Goal: Task Accomplishment & Management: Manage account settings

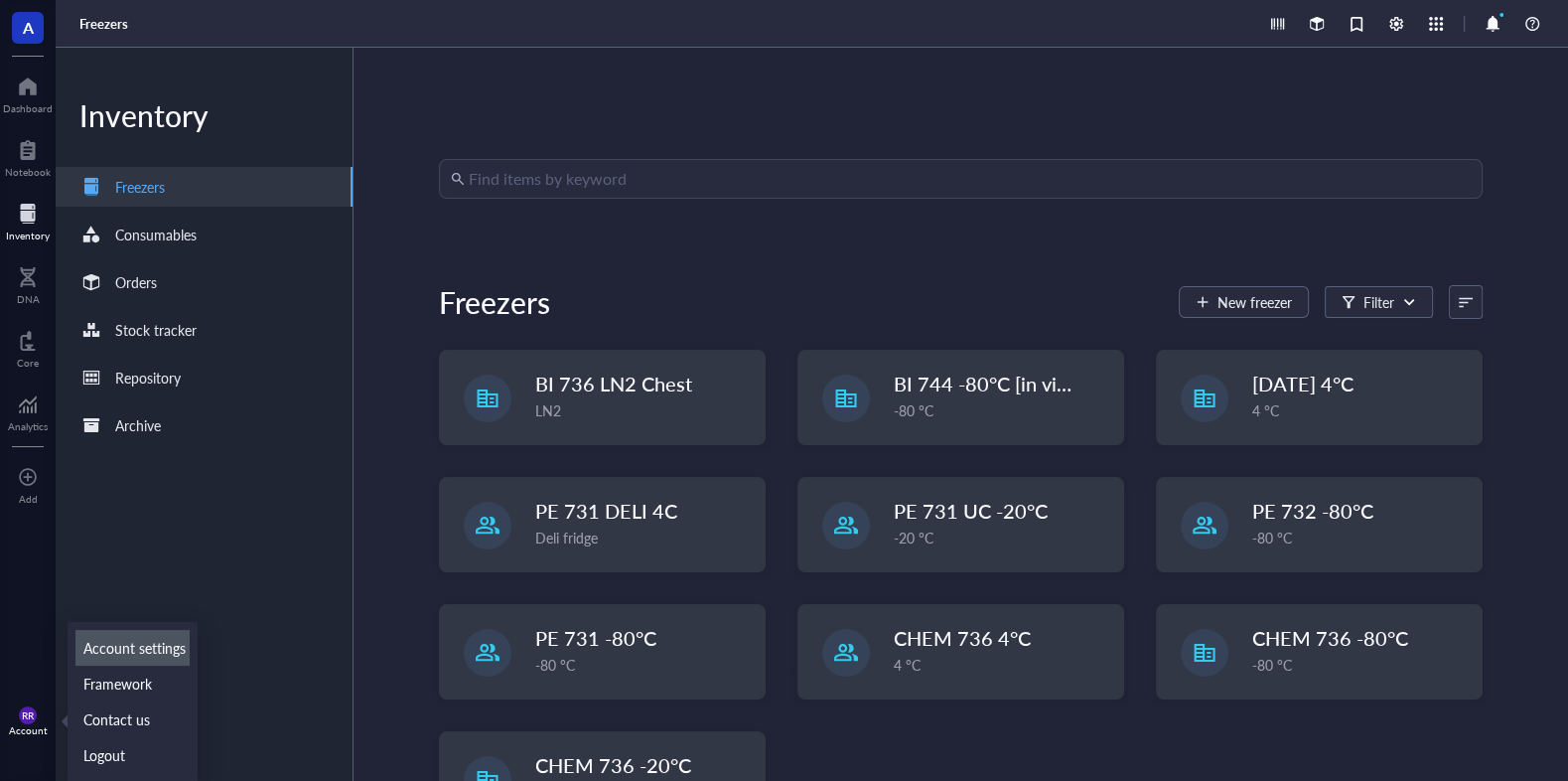
click at [164, 648] on link "Account settings" at bounding box center [133, 647] width 114 height 36
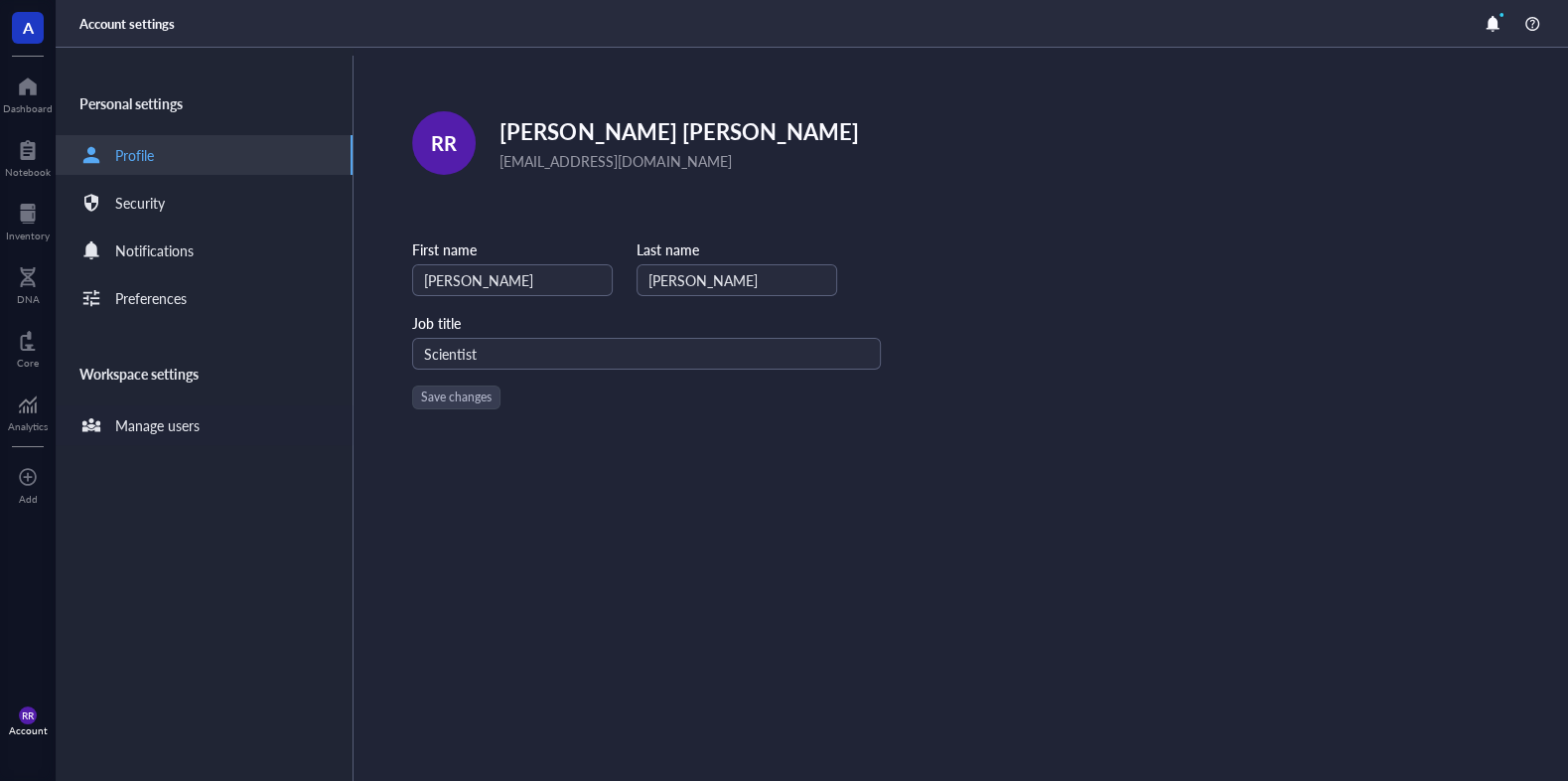
click at [200, 428] on div "Manage users" at bounding box center [204, 425] width 297 height 40
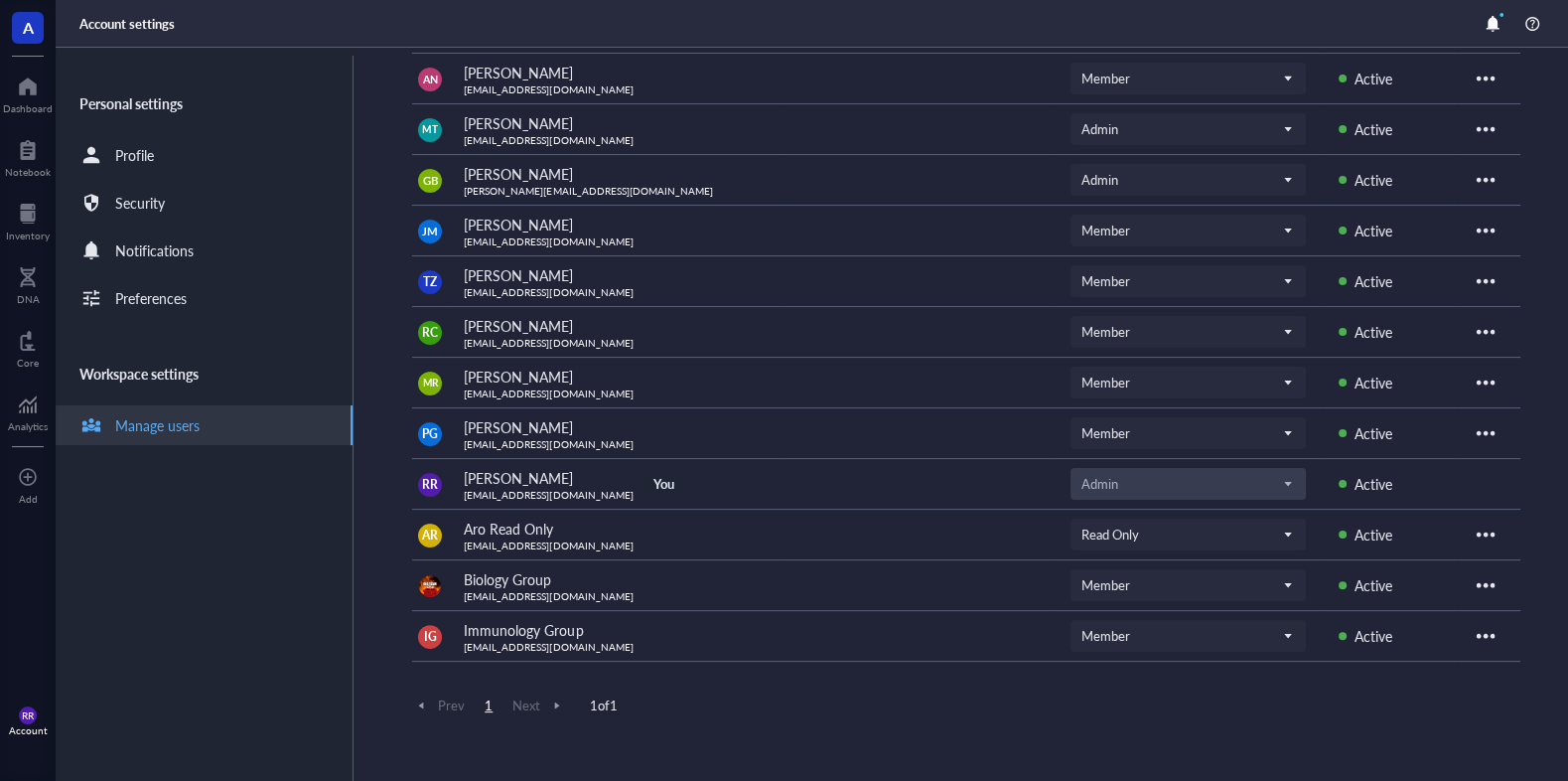
scroll to position [281, 0]
click at [428, 585] on img at bounding box center [430, 586] width 22 height 22
click at [668, 750] on div "A Aro Biotherapeutics Eastern Time ([GEOGRAPHIC_DATA] & [GEOGRAPHIC_DATA]), [GE…" at bounding box center [991, 414] width 1157 height 733
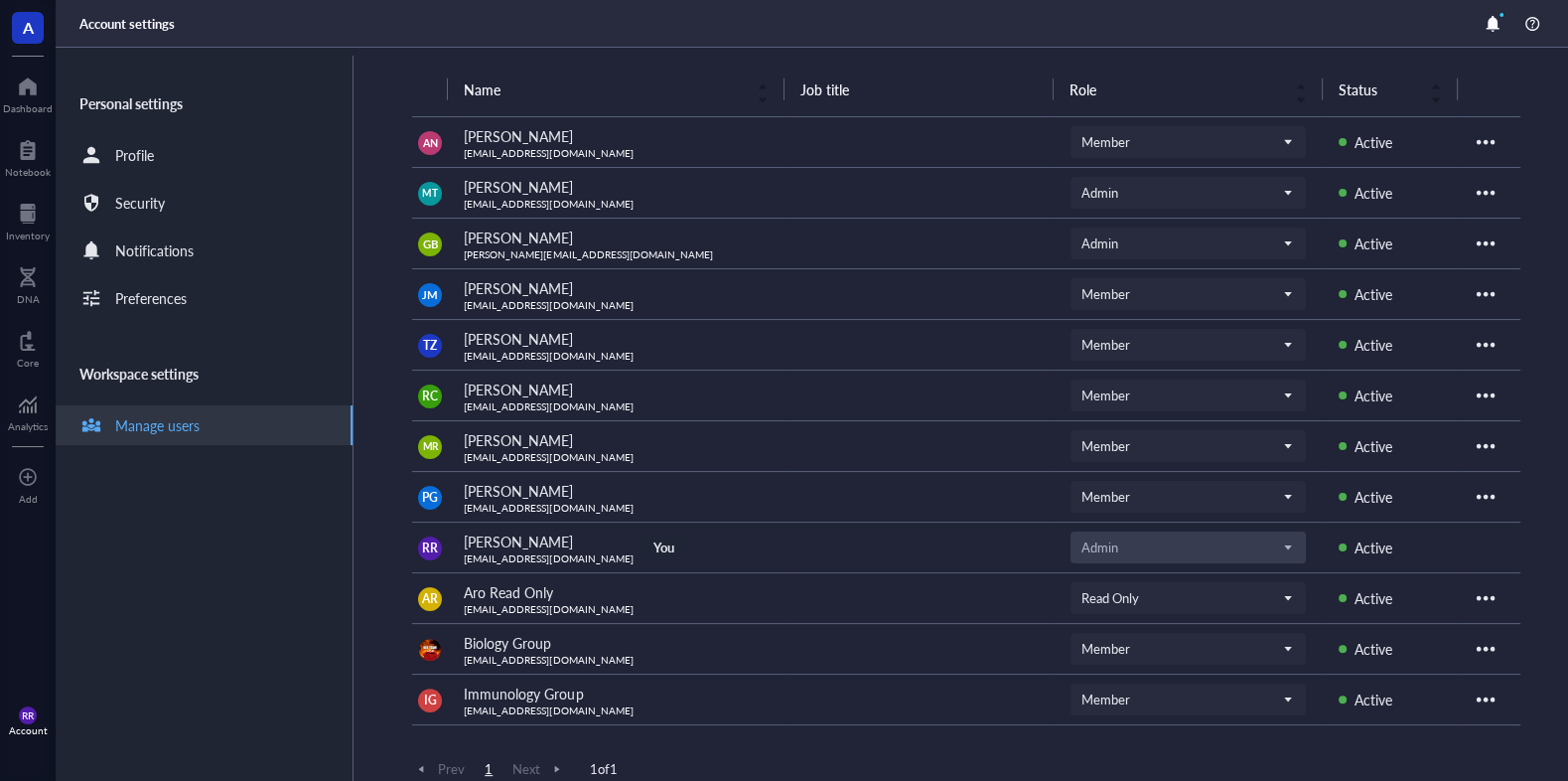
scroll to position [155, 0]
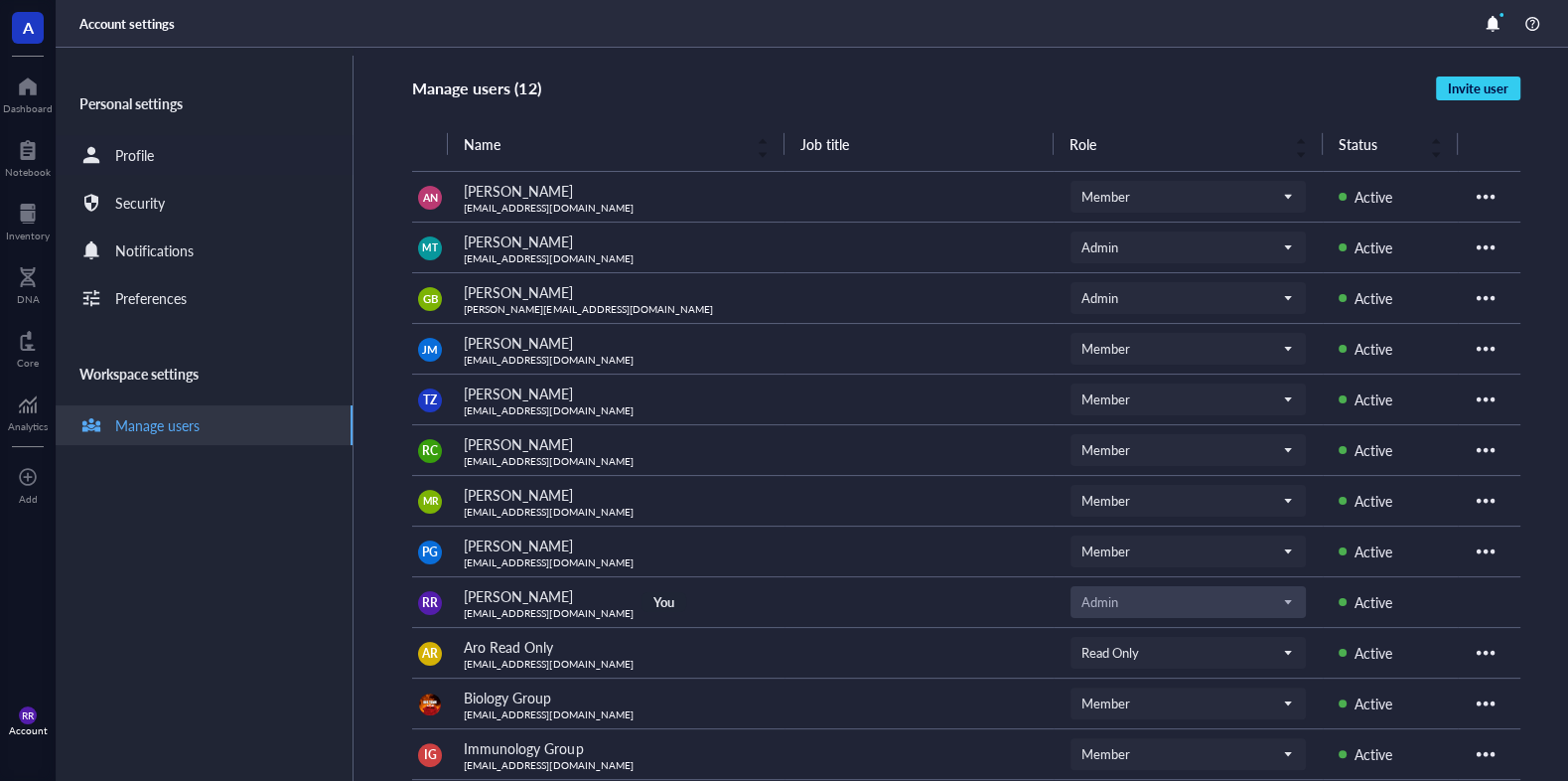
click at [123, 145] on div "Profile" at bounding box center [134, 155] width 39 height 22
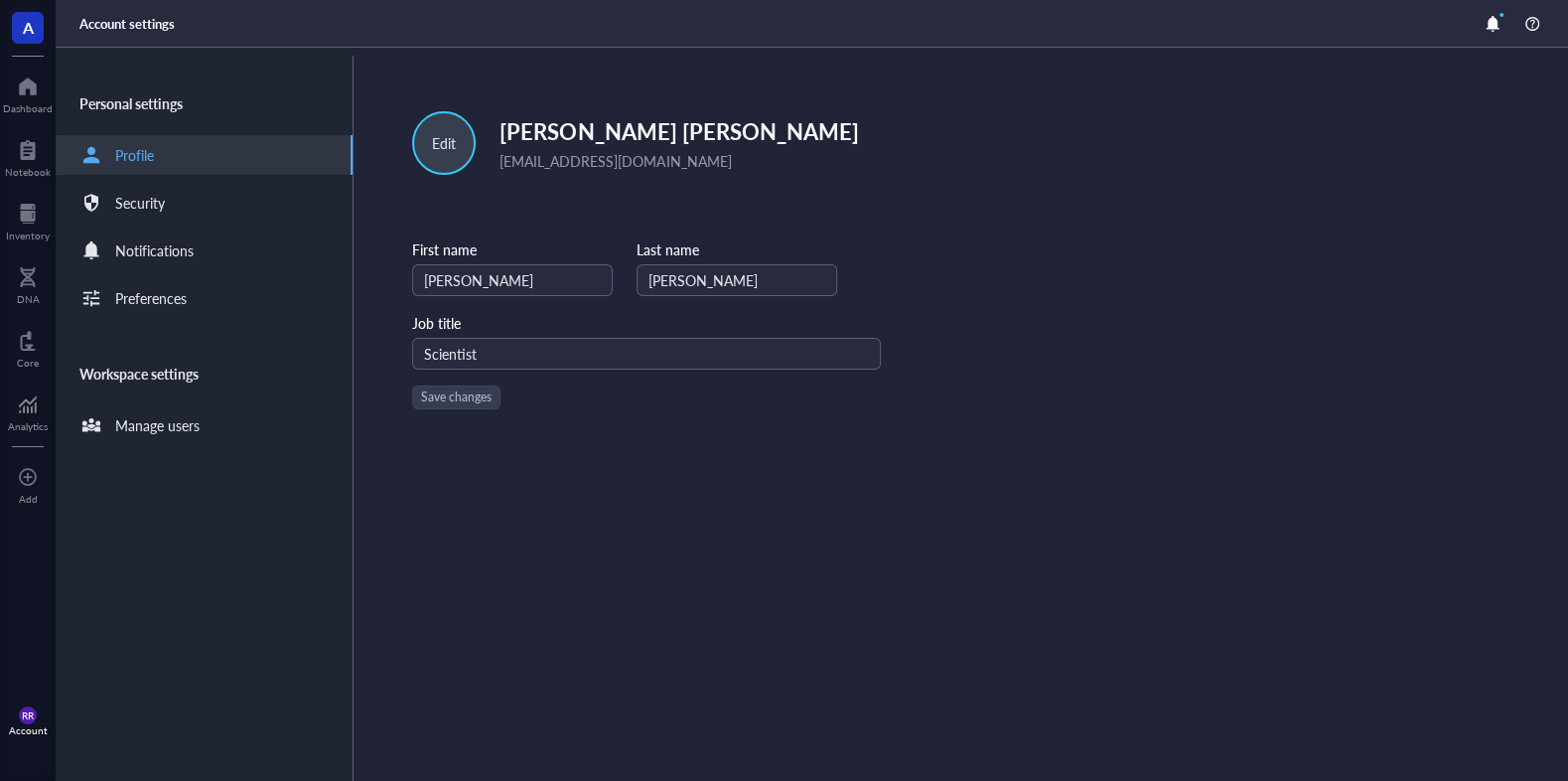
click at [450, 142] on div "Edit" at bounding box center [444, 143] width 24 height 22
click at [1019, 208] on div "Edit RR [PERSON_NAME] [EMAIL_ADDRESS][DOMAIN_NAME] First name [PERSON_NAME] Las…" at bounding box center [961, 414] width 1214 height 733
click at [1235, 704] on div "Edit RR [PERSON_NAME] [EMAIL_ADDRESS][DOMAIN_NAME] First name [PERSON_NAME] Las…" at bounding box center [961, 414] width 1214 height 733
click at [480, 139] on div "Edit RR [PERSON_NAME] [EMAIL_ADDRESS][DOMAIN_NAME]" at bounding box center [646, 143] width 468 height 64
click at [476, 144] on div "Edit RR [PERSON_NAME] [EMAIL_ADDRESS][DOMAIN_NAME]" at bounding box center [646, 143] width 468 height 64
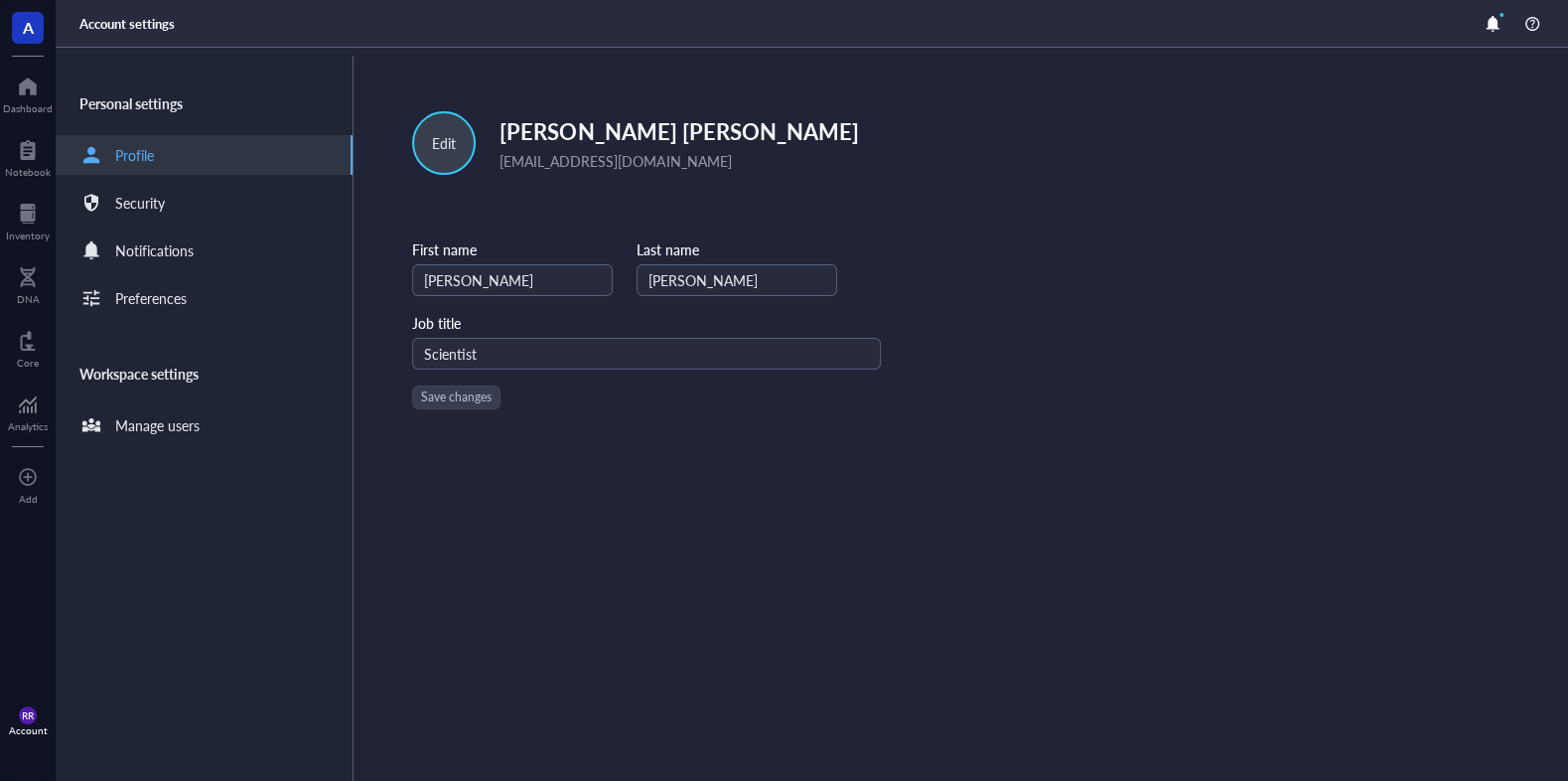
click at [456, 137] on div "Edit" at bounding box center [444, 143] width 64 height 64
click at [465, 190] on span "Edit picture" at bounding box center [483, 197] width 113 height 22
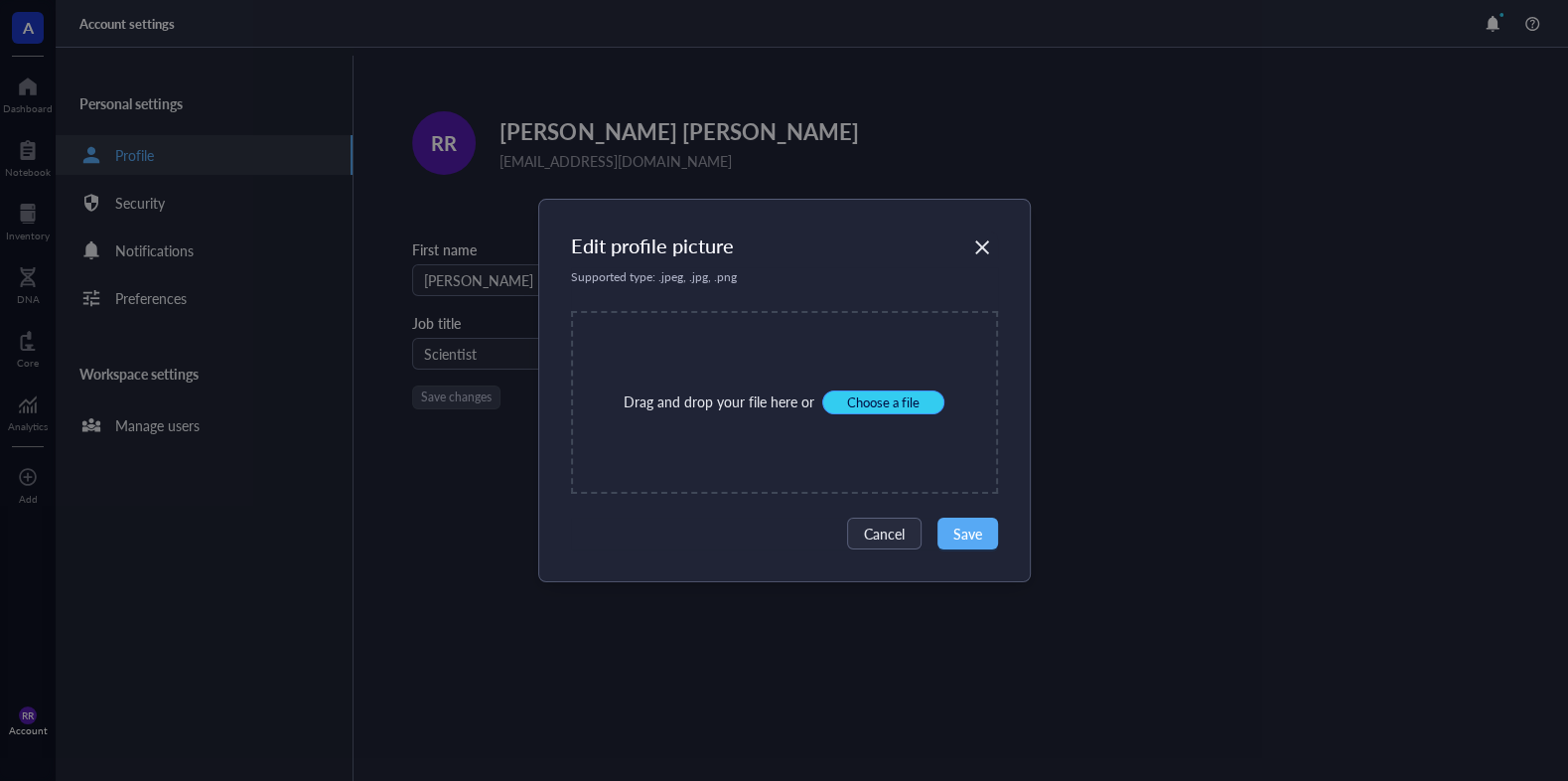
click at [870, 406] on span "Choose a file" at bounding box center [883, 402] width 73 height 18
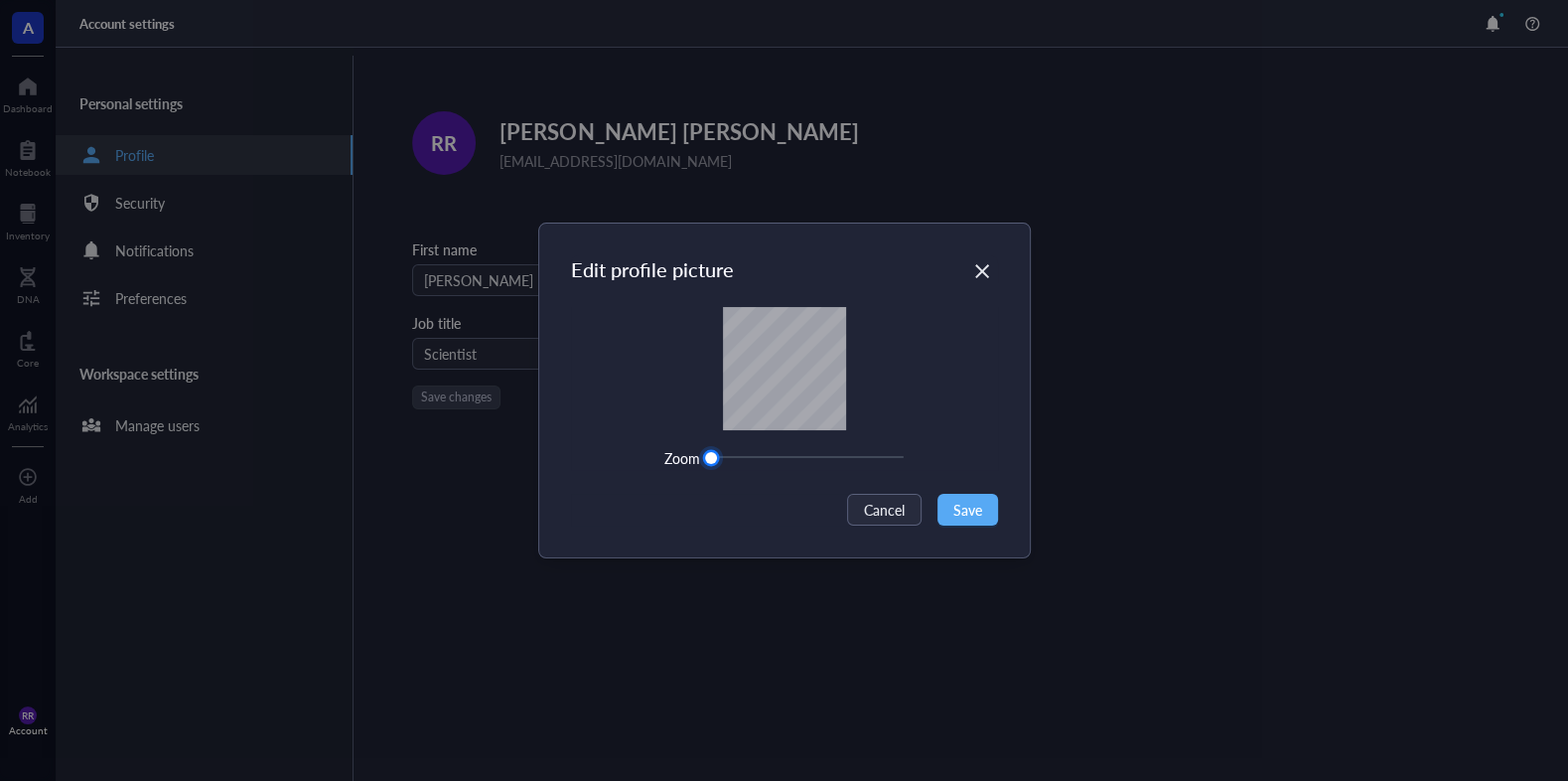
drag, startPoint x: 710, startPoint y: 454, endPoint x: 699, endPoint y: 459, distance: 12.1
click at [699, 459] on div "Zoom" at bounding box center [785, 457] width 427 height 24
click at [983, 510] on button "Save" at bounding box center [968, 509] width 61 height 32
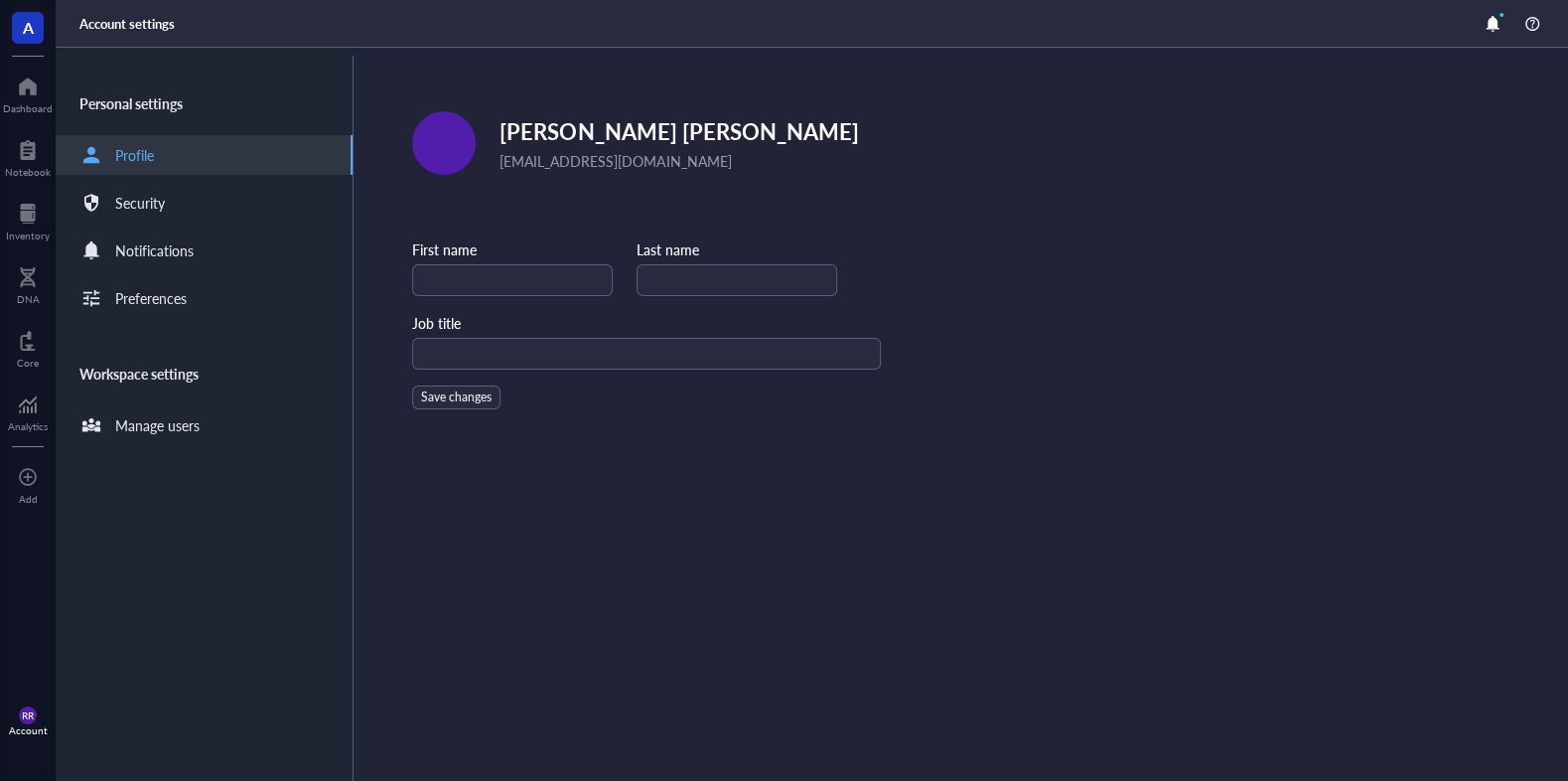
type input "[PERSON_NAME]"
type input "Scientist"
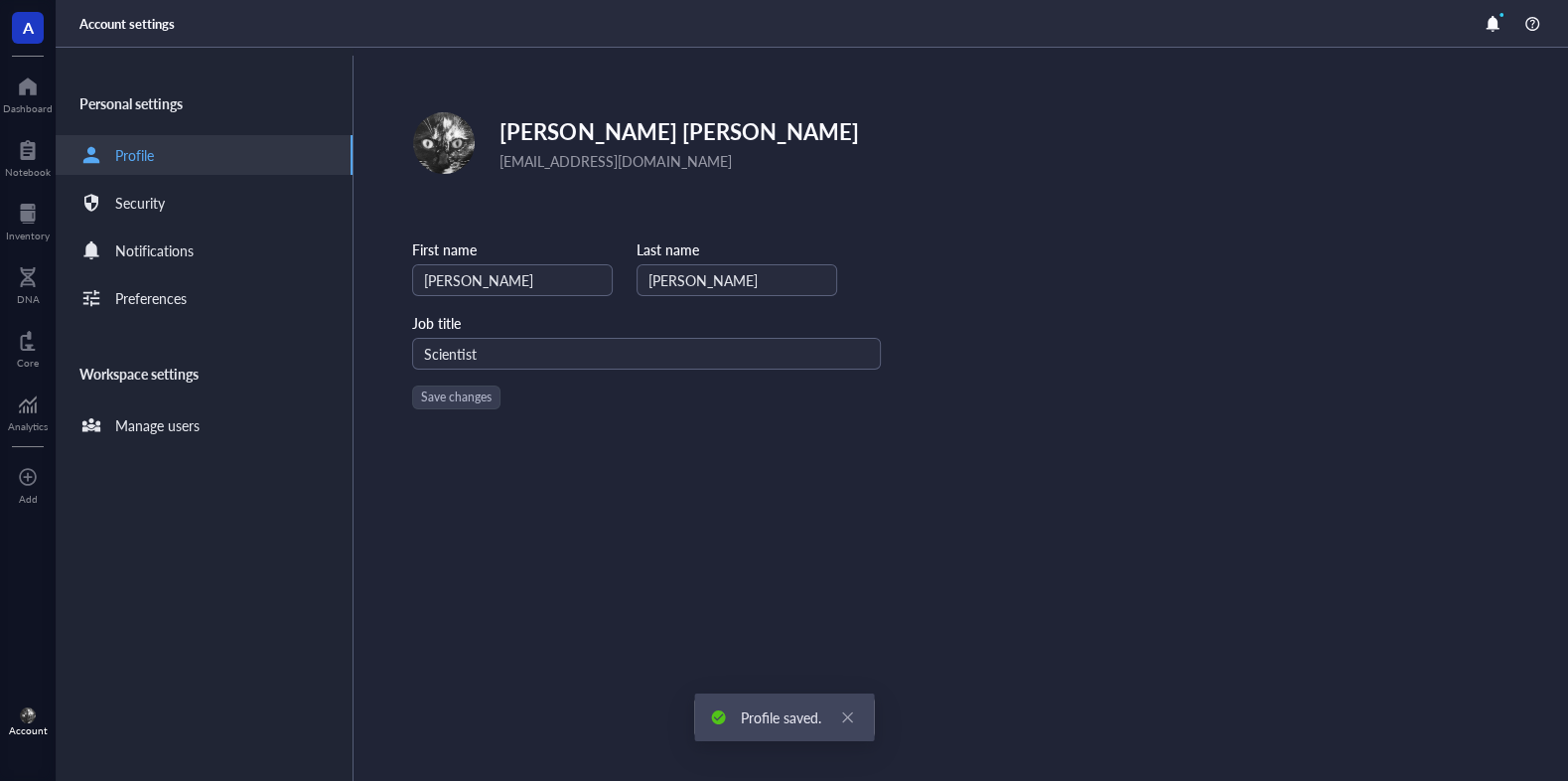
click at [927, 596] on div "Edit [PERSON_NAME] [EMAIL_ADDRESS][DOMAIN_NAME] First name [PERSON_NAME] Last n…" at bounding box center [961, 414] width 1214 height 733
click at [1138, 701] on div "Edit [PERSON_NAME] [EMAIL_ADDRESS][DOMAIN_NAME] First name [PERSON_NAME] Last n…" at bounding box center [961, 414] width 1214 height 733
click at [359, 724] on div "Edit [PERSON_NAME] [EMAIL_ADDRESS][DOMAIN_NAME] First name [PERSON_NAME] Last n…" at bounding box center [961, 414] width 1214 height 733
click at [1231, 760] on div "Edit [PERSON_NAME] [EMAIL_ADDRESS][DOMAIN_NAME] First name [PERSON_NAME] Last n…" at bounding box center [961, 414] width 1214 height 733
click at [163, 177] on div "Personal settings Profile Security Notifications Preferences Workspace settings…" at bounding box center [205, 418] width 298 height 725
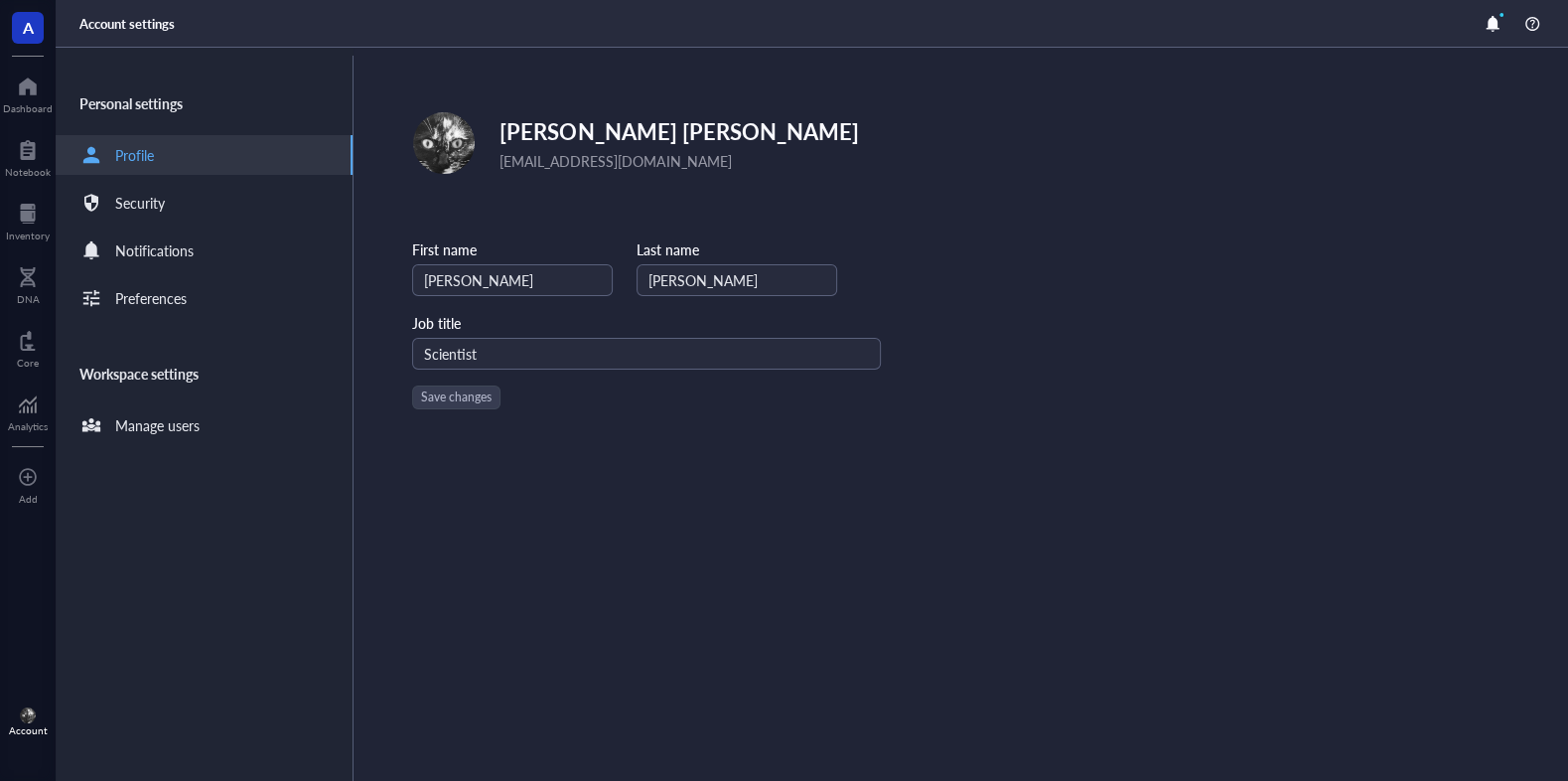
click at [163, 159] on div "Profile" at bounding box center [204, 155] width 297 height 40
click at [235, 425] on div "Manage users" at bounding box center [204, 425] width 297 height 40
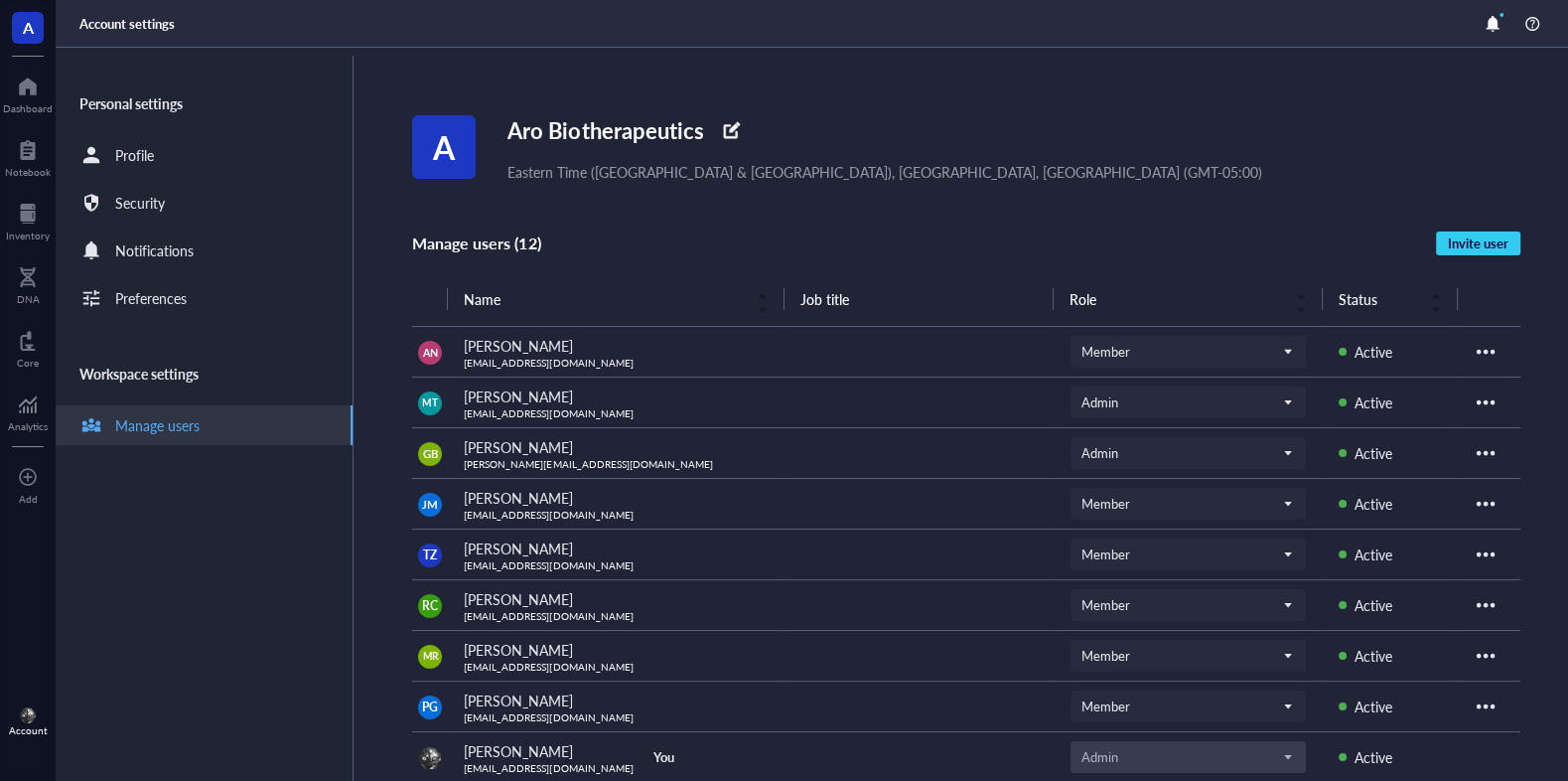
click at [435, 401] on span "MT" at bounding box center [430, 402] width 15 height 15
click at [436, 410] on span "MT" at bounding box center [430, 402] width 15 height 15
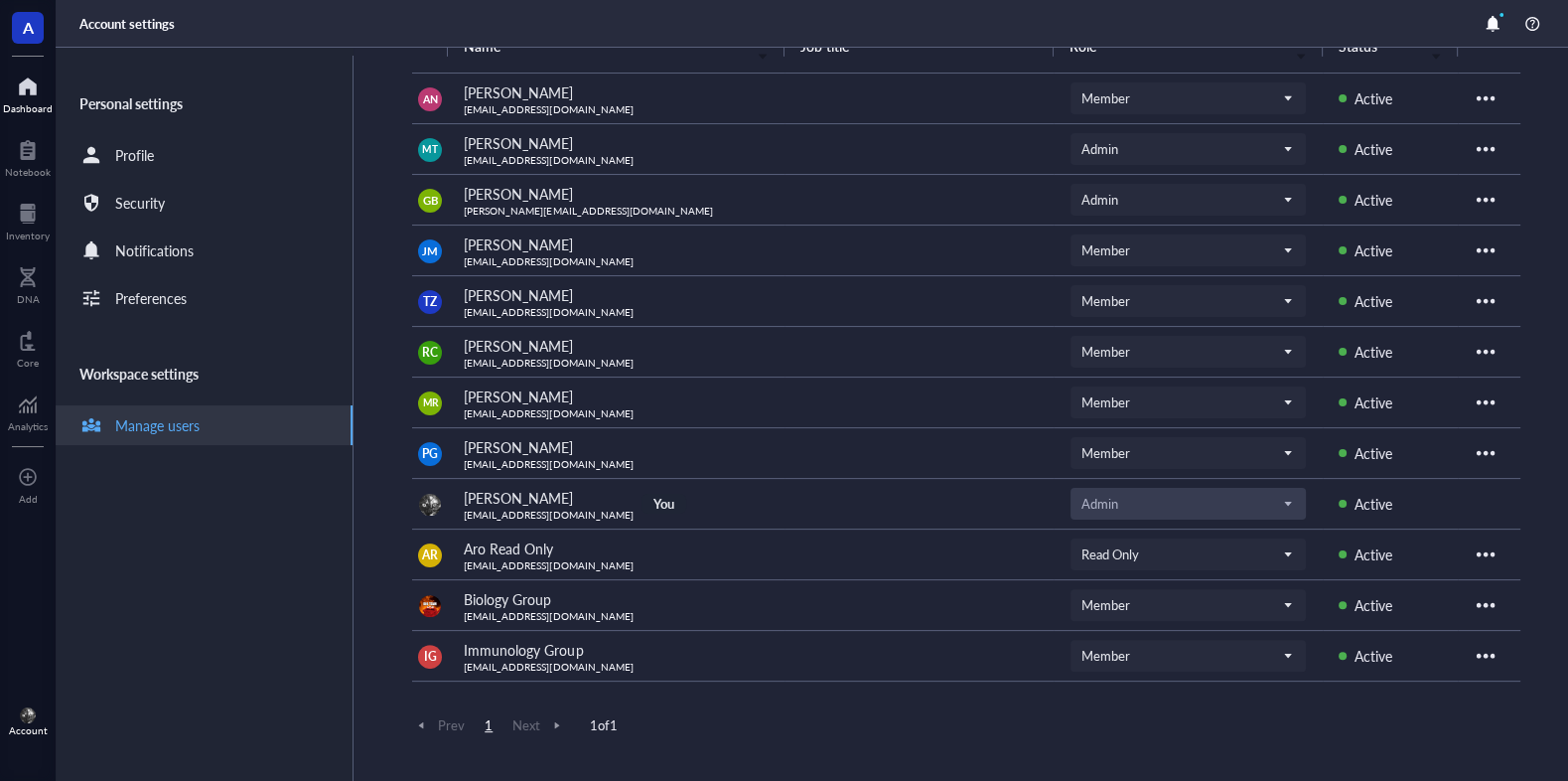
click at [25, 93] on div at bounding box center [28, 87] width 50 height 32
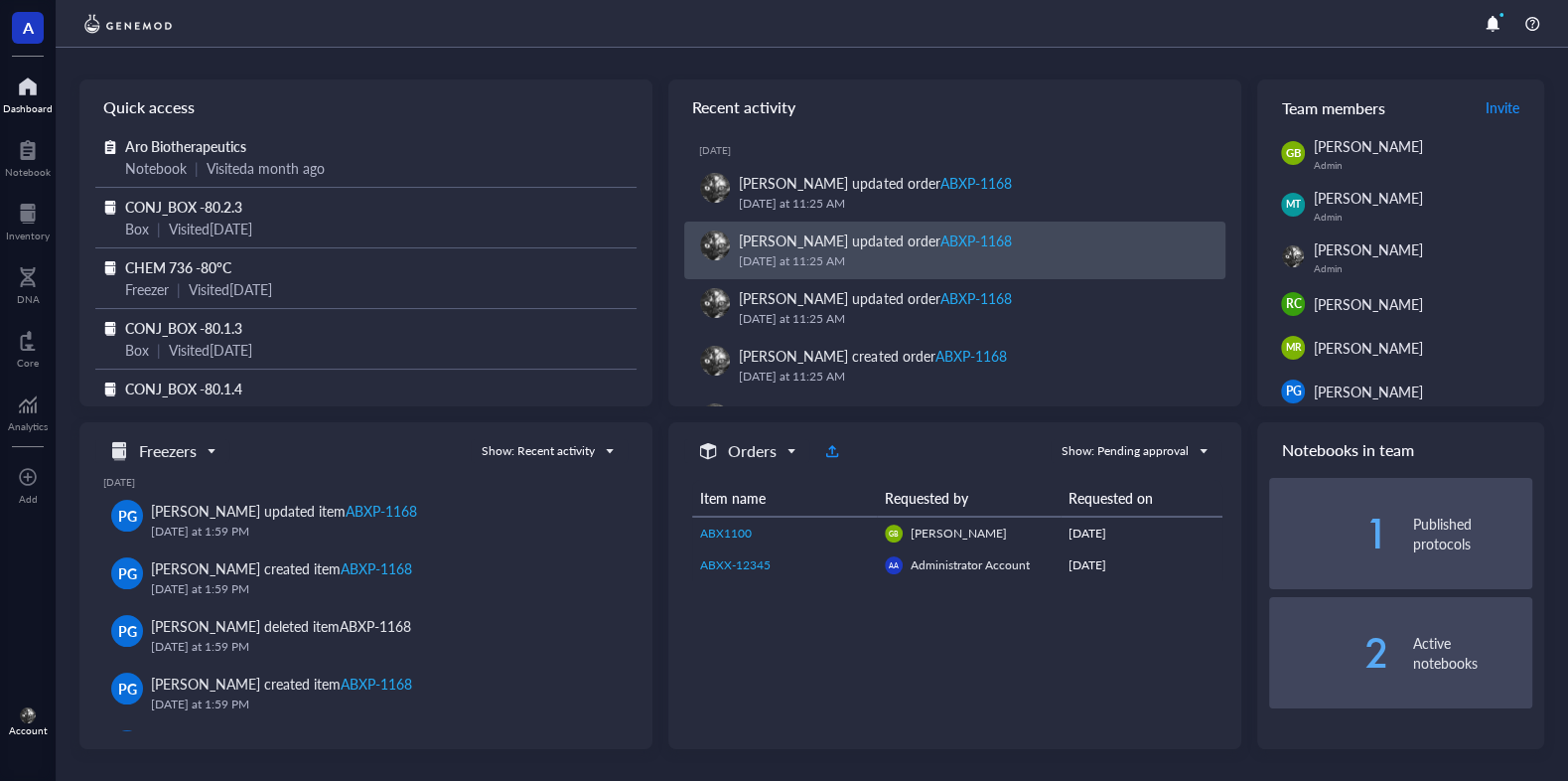
click at [808, 249] on div "[PERSON_NAME] updated order ABXP-1168" at bounding box center [875, 241] width 272 height 22
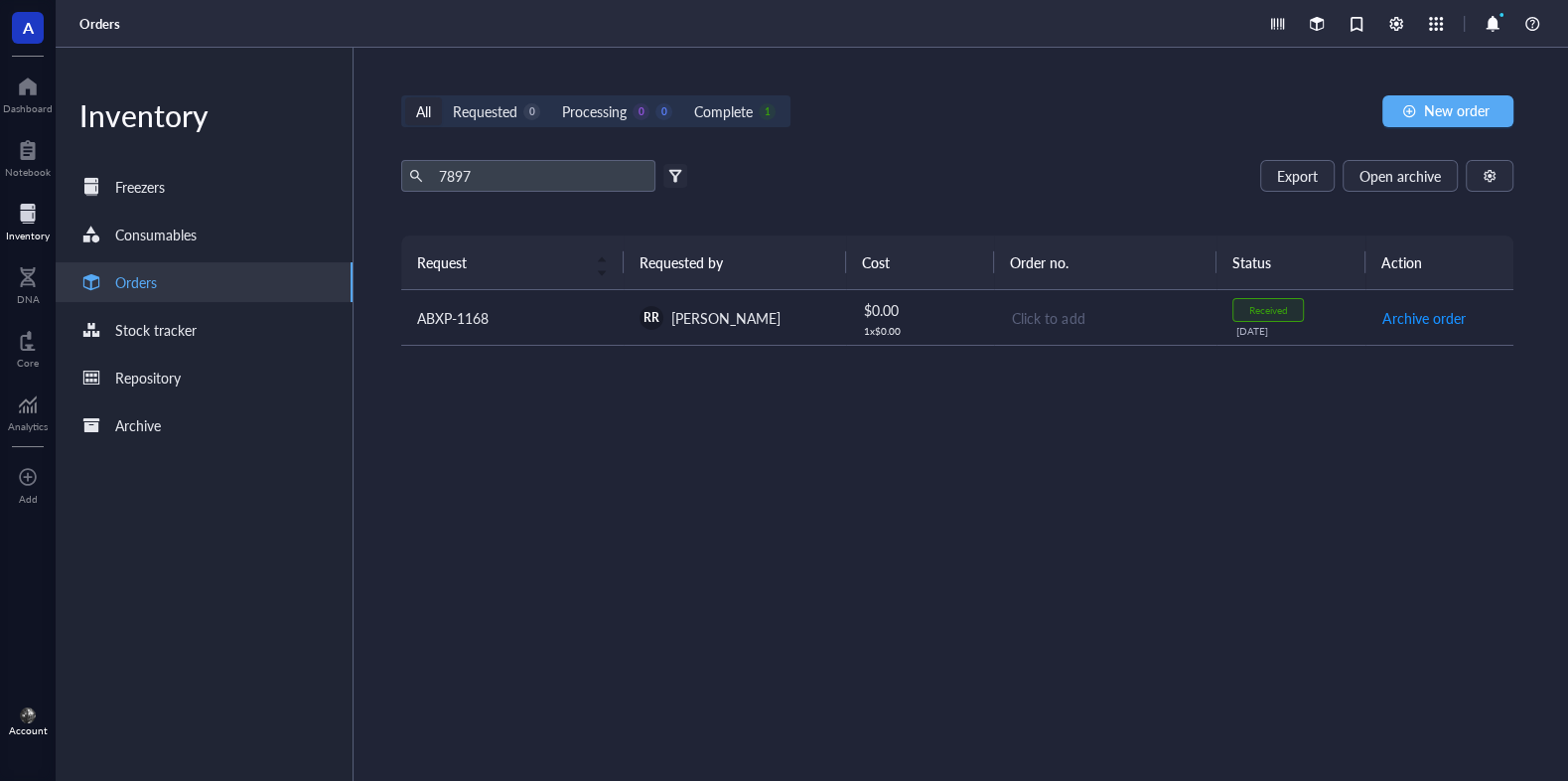
click at [48, 218] on div at bounding box center [28, 214] width 44 height 32
